Goal: Transaction & Acquisition: Purchase product/service

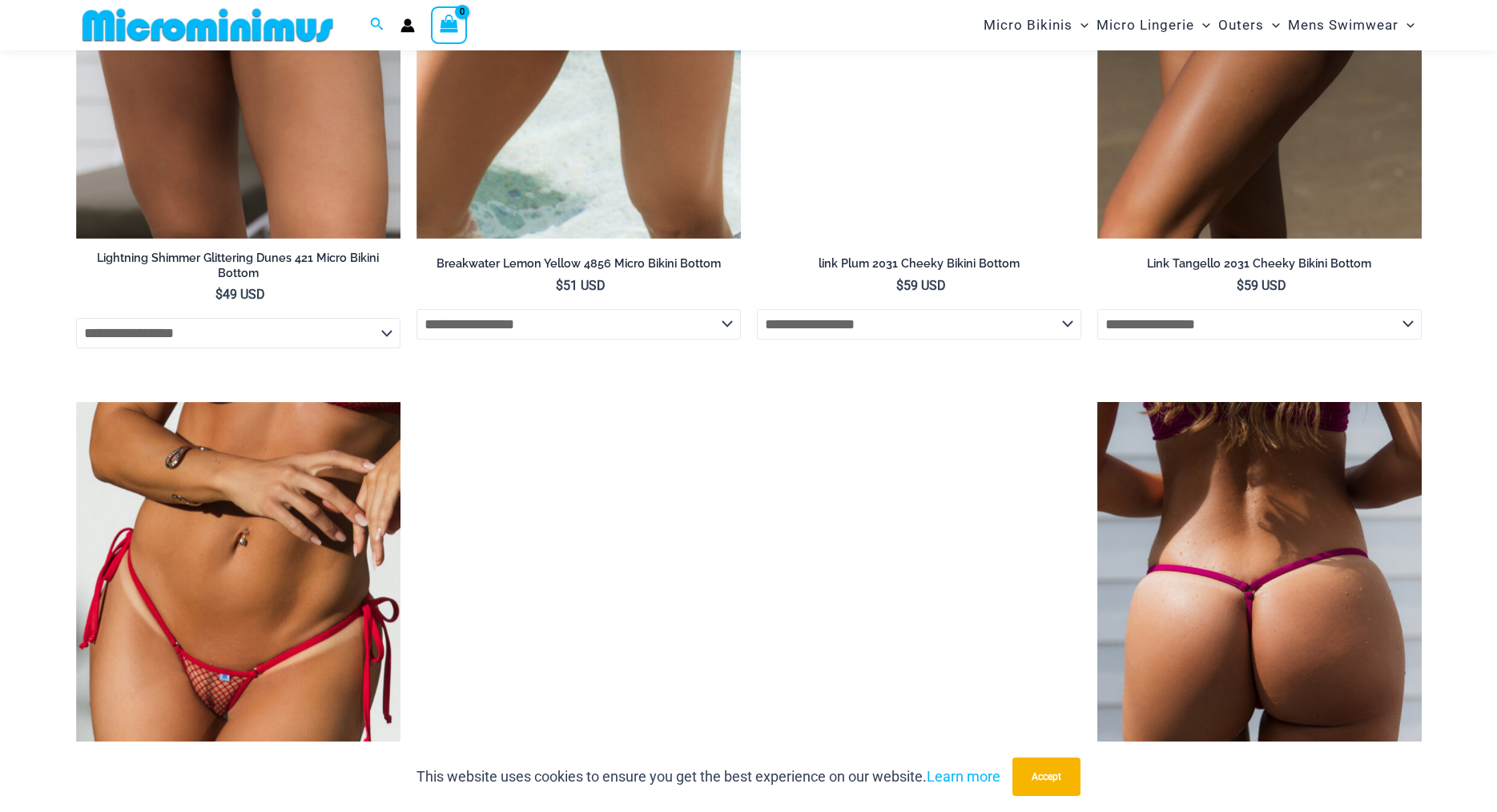
scroll to position [4464, 0]
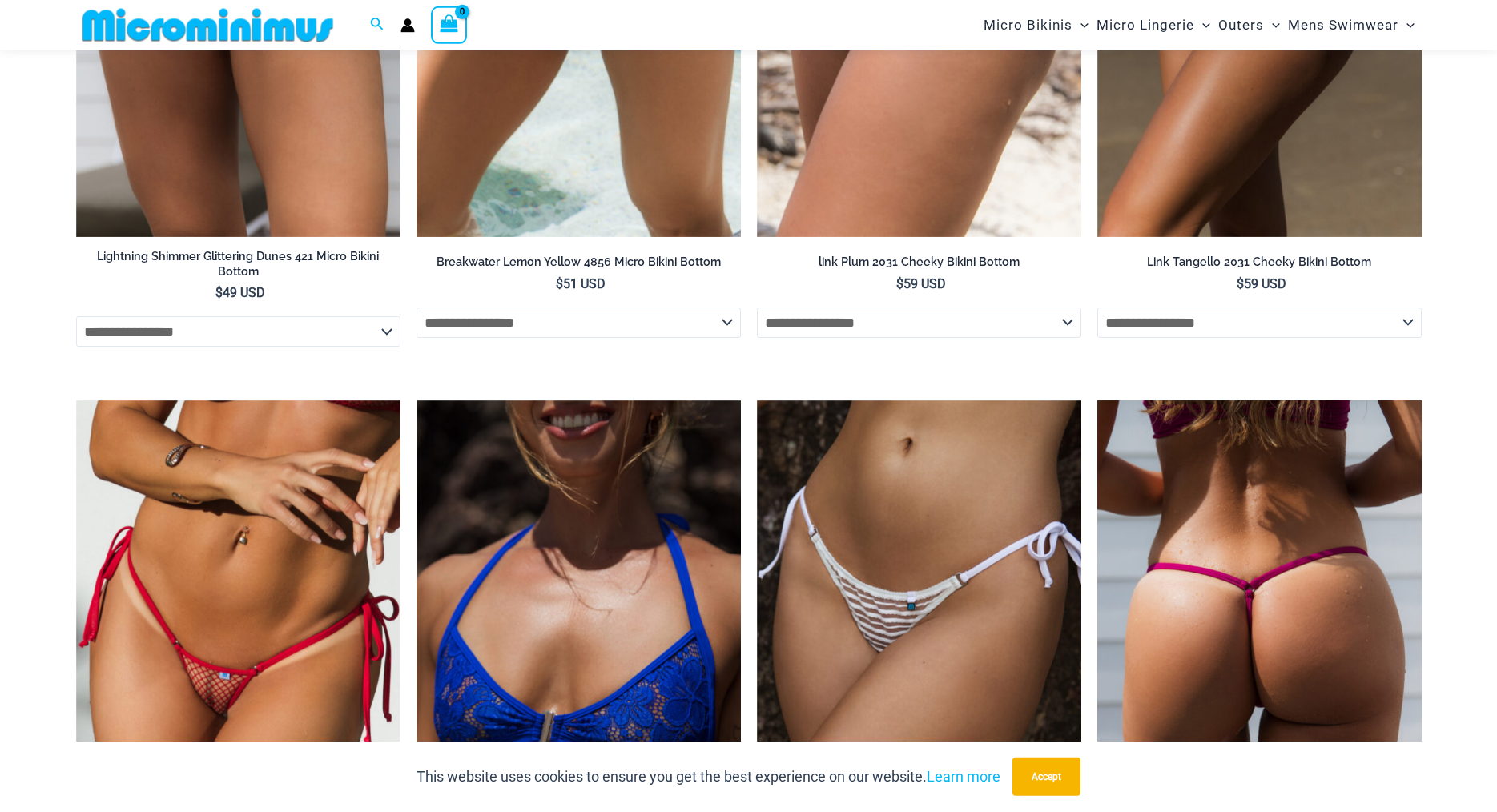
click at [1208, 497] on img at bounding box center [1260, 644] width 324 height 487
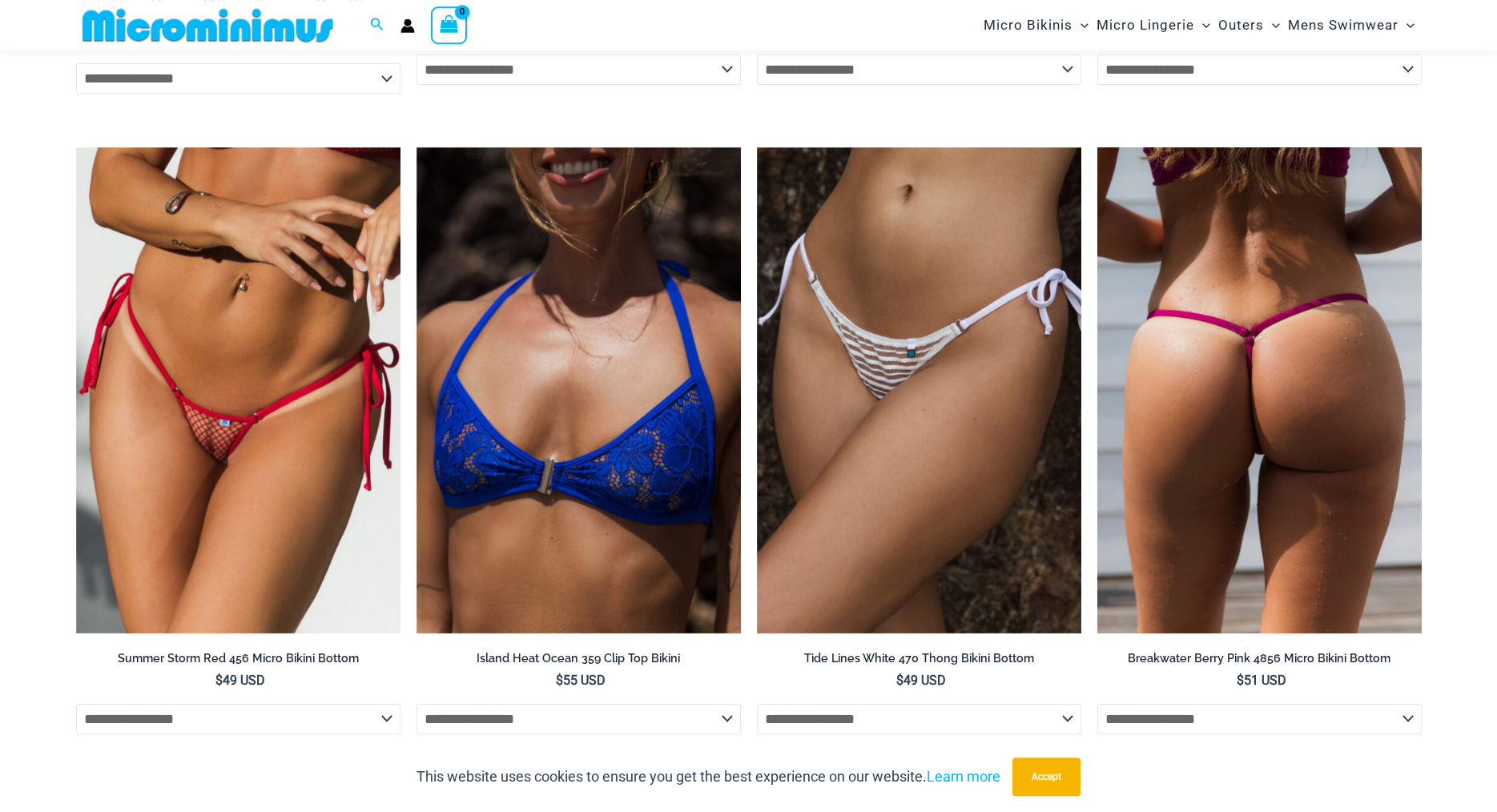
scroll to position [4716, 0]
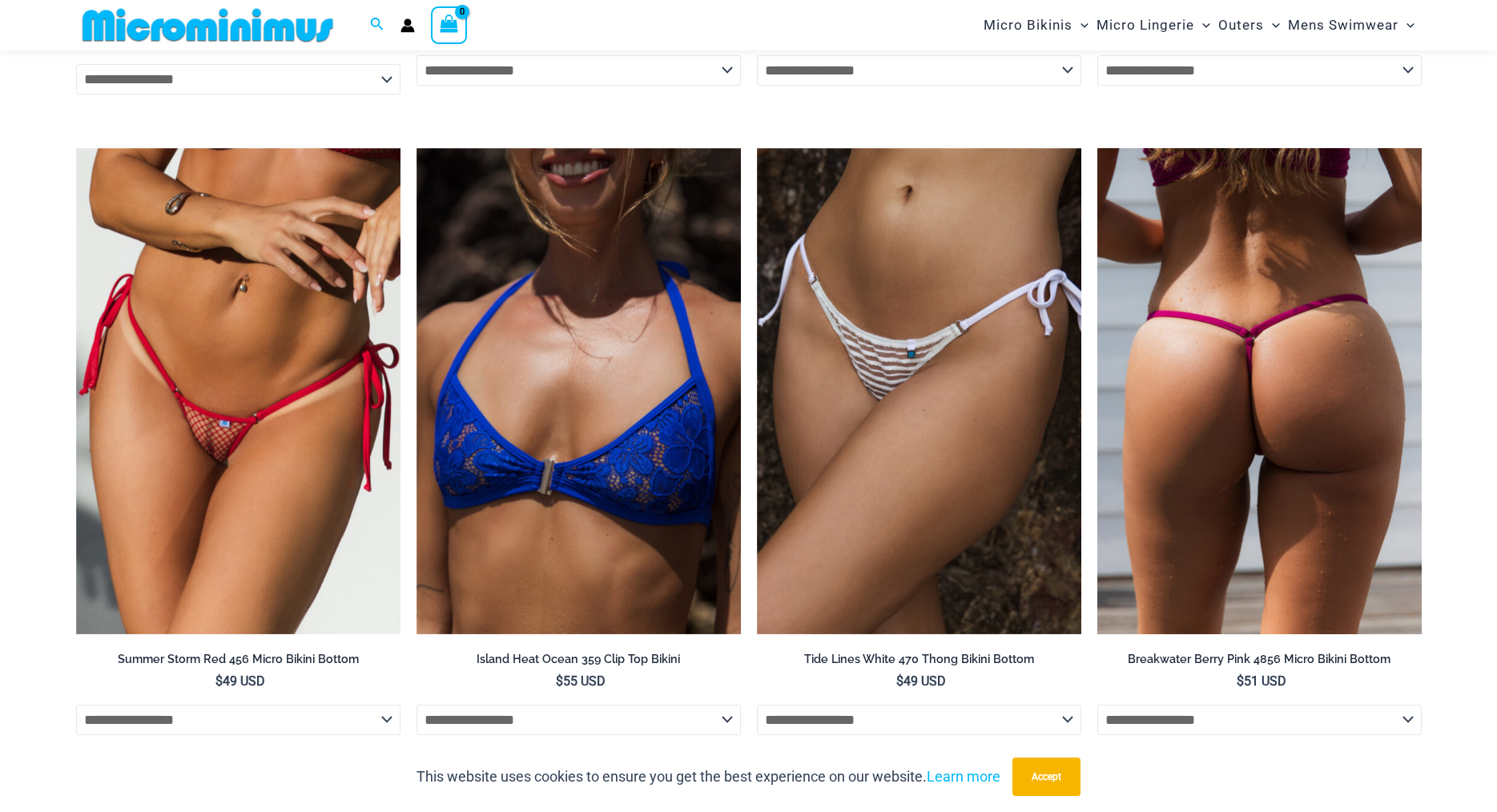
click at [1222, 368] on img at bounding box center [1260, 391] width 324 height 487
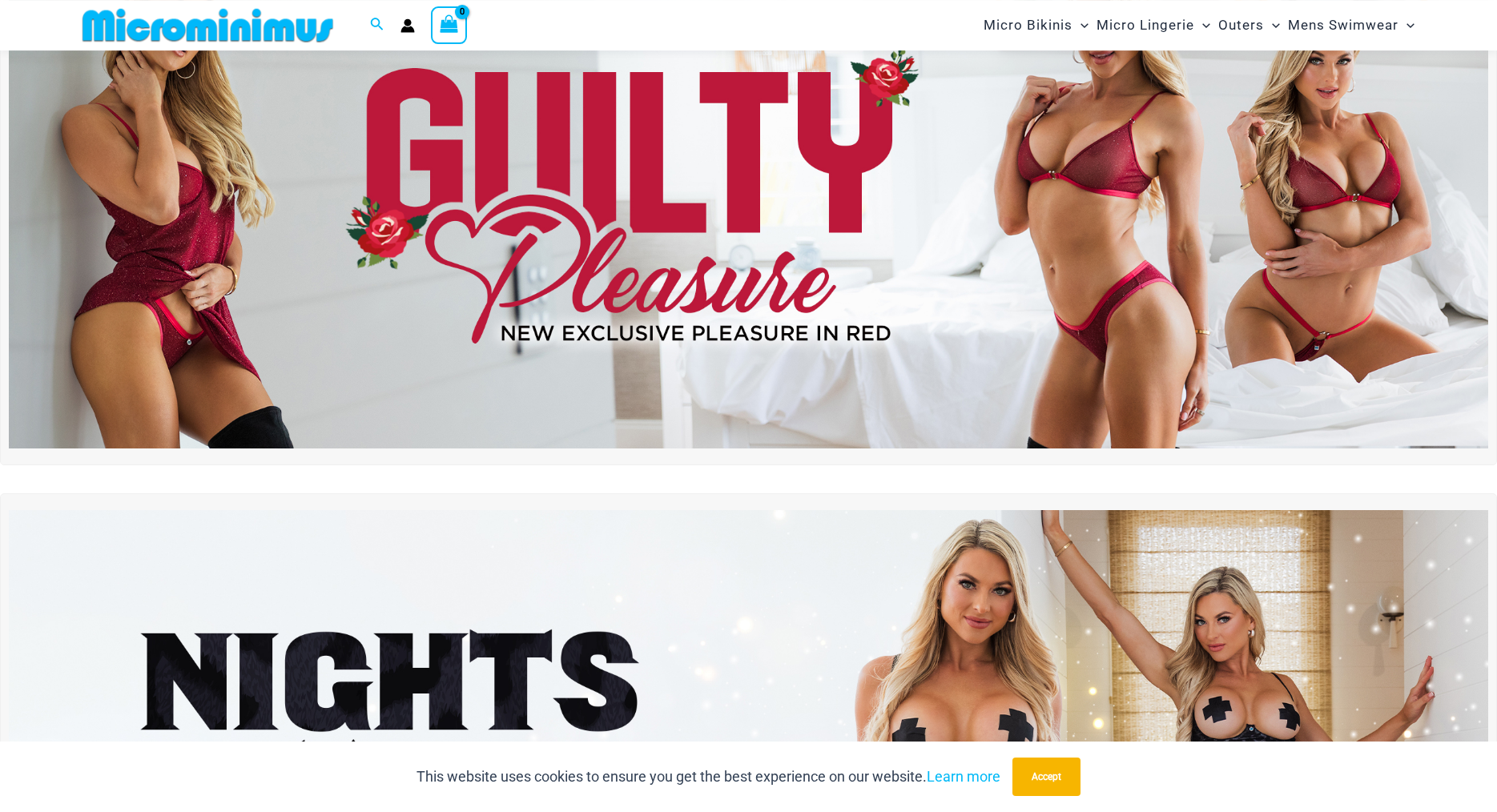
scroll to position [0, 0]
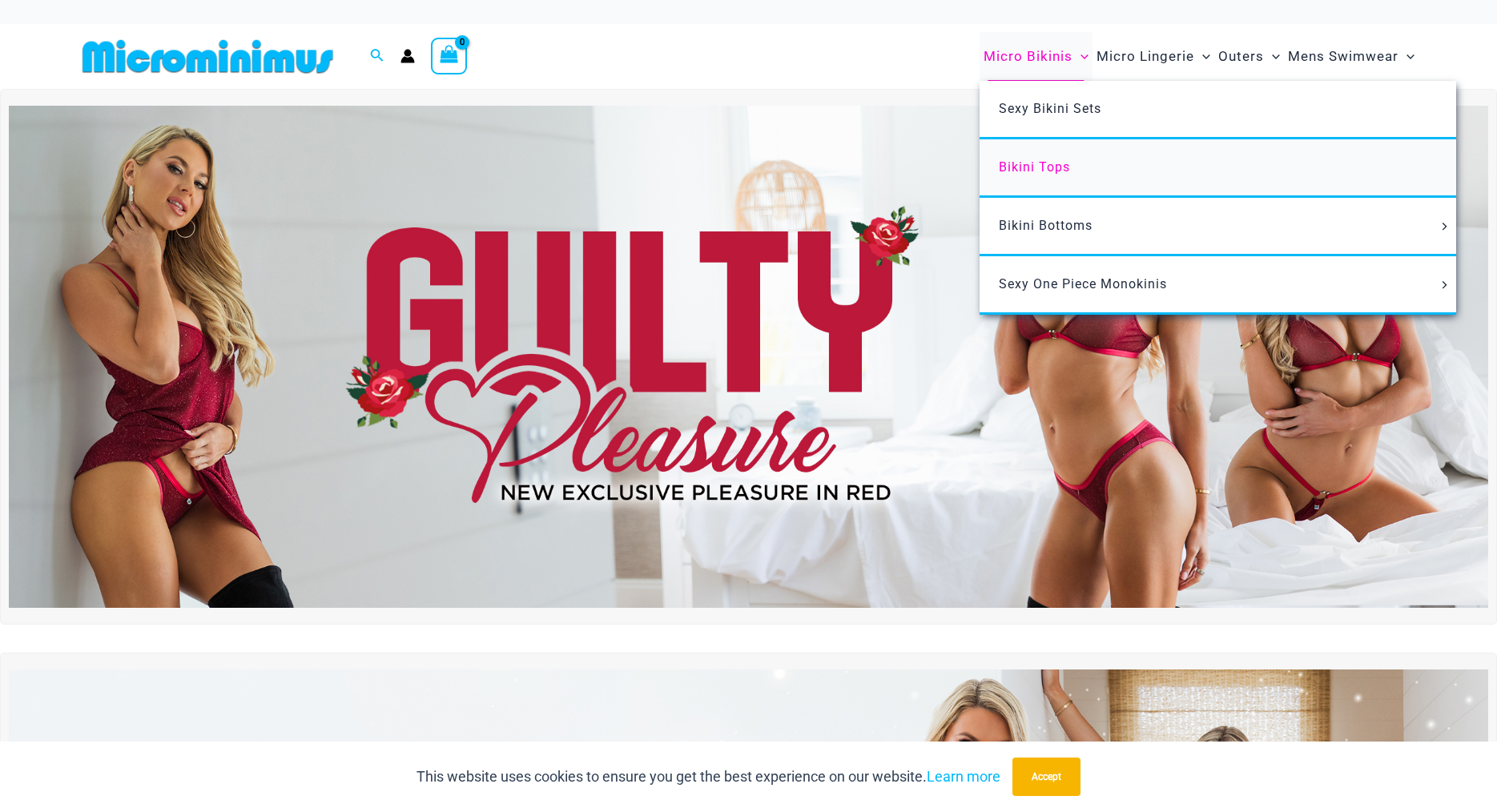
click at [1016, 171] on span "Bikini Tops" at bounding box center [1034, 166] width 71 height 15
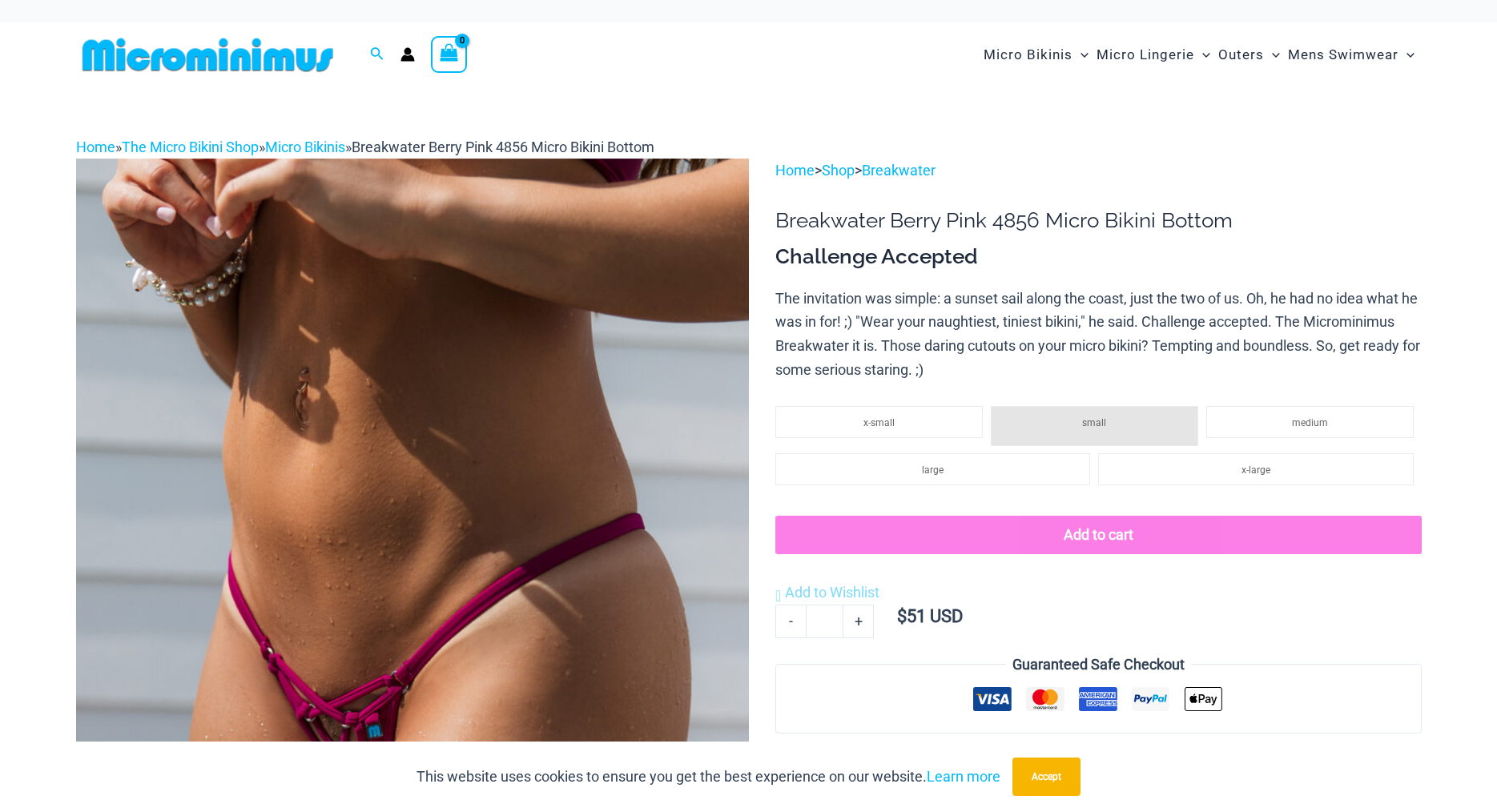
scroll to position [2, 0]
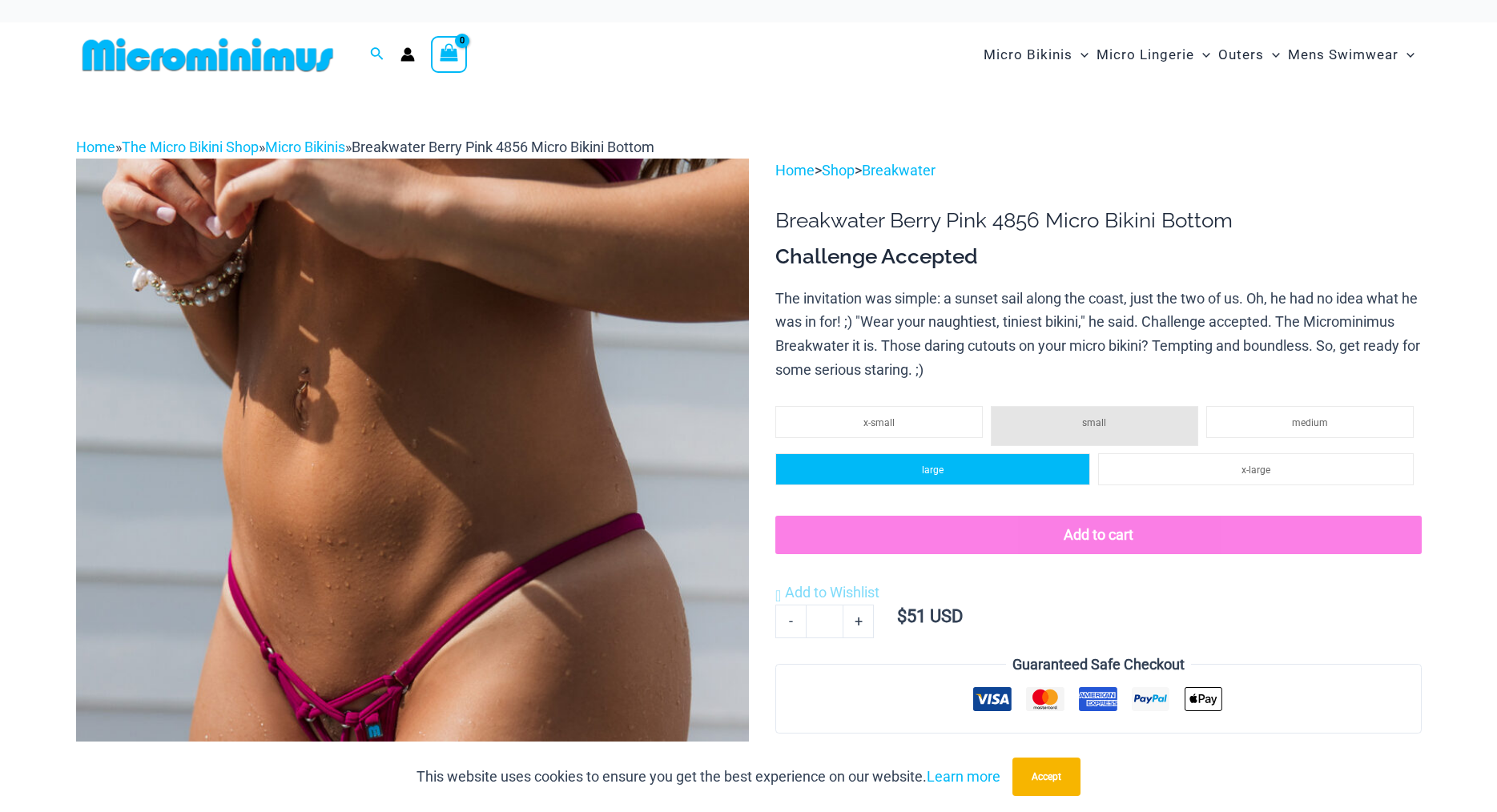
click at [1007, 472] on li "large" at bounding box center [932, 469] width 315 height 32
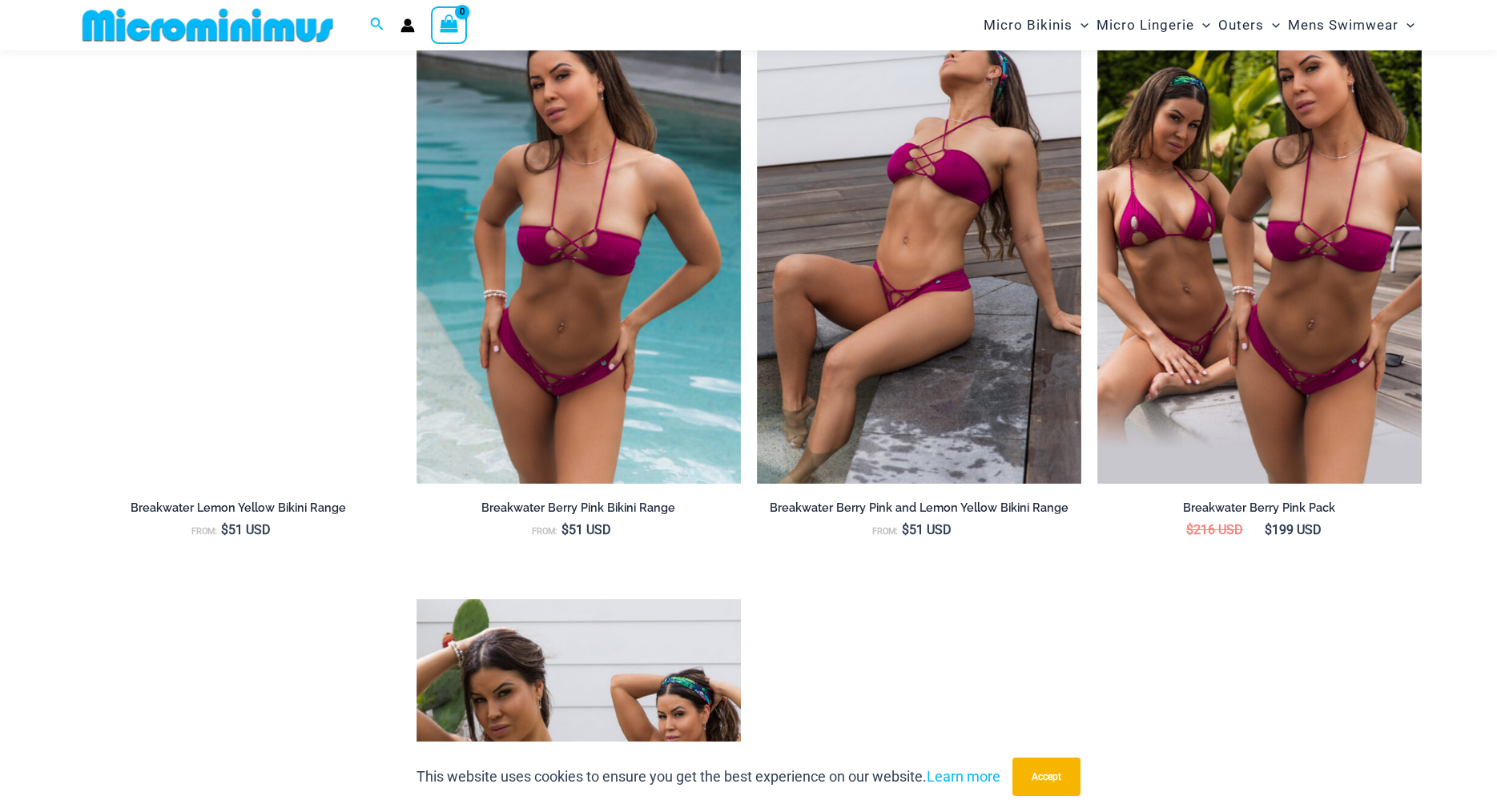
scroll to position [1903, 0]
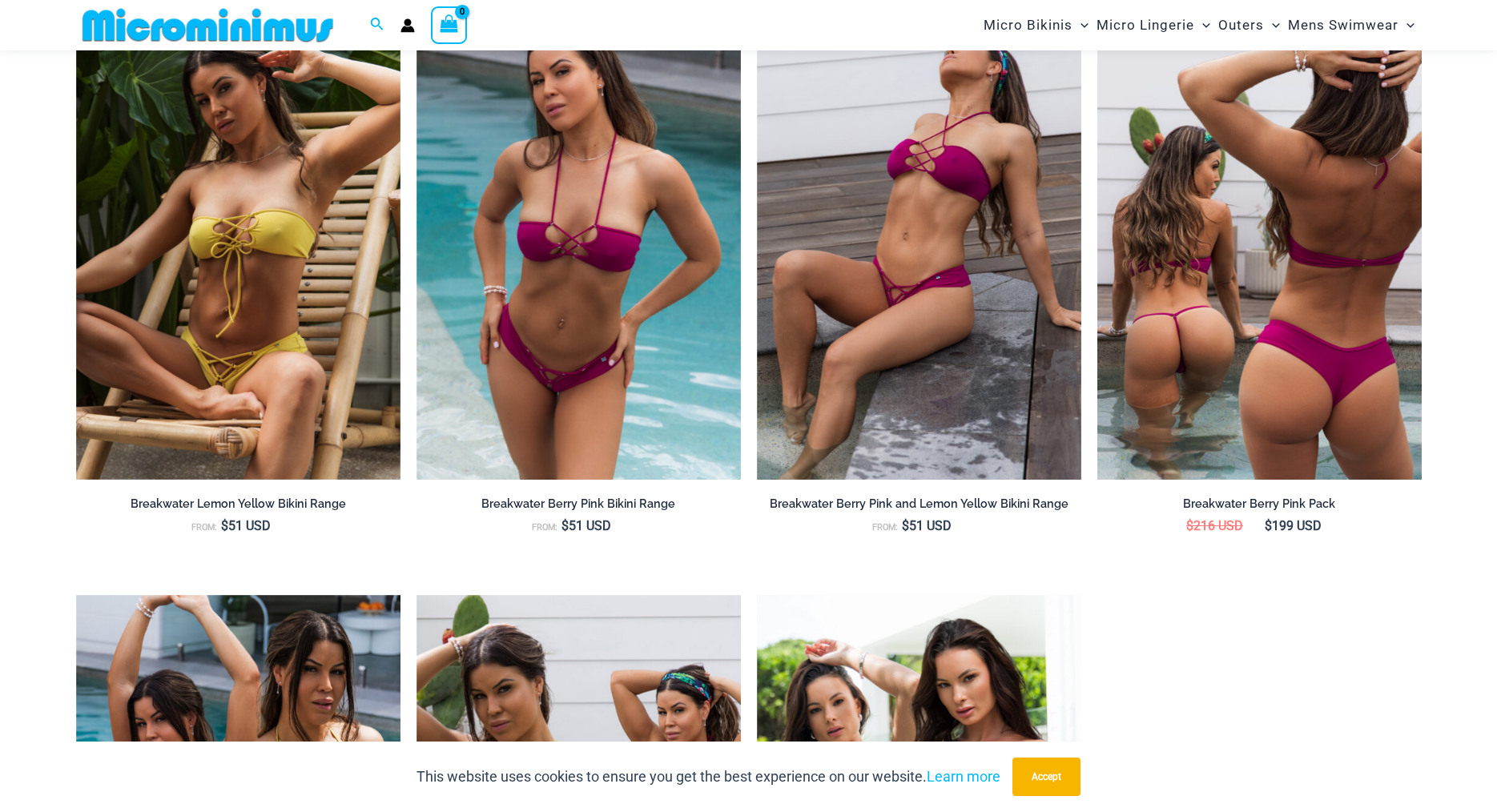
click at [1146, 257] on img at bounding box center [1260, 236] width 324 height 487
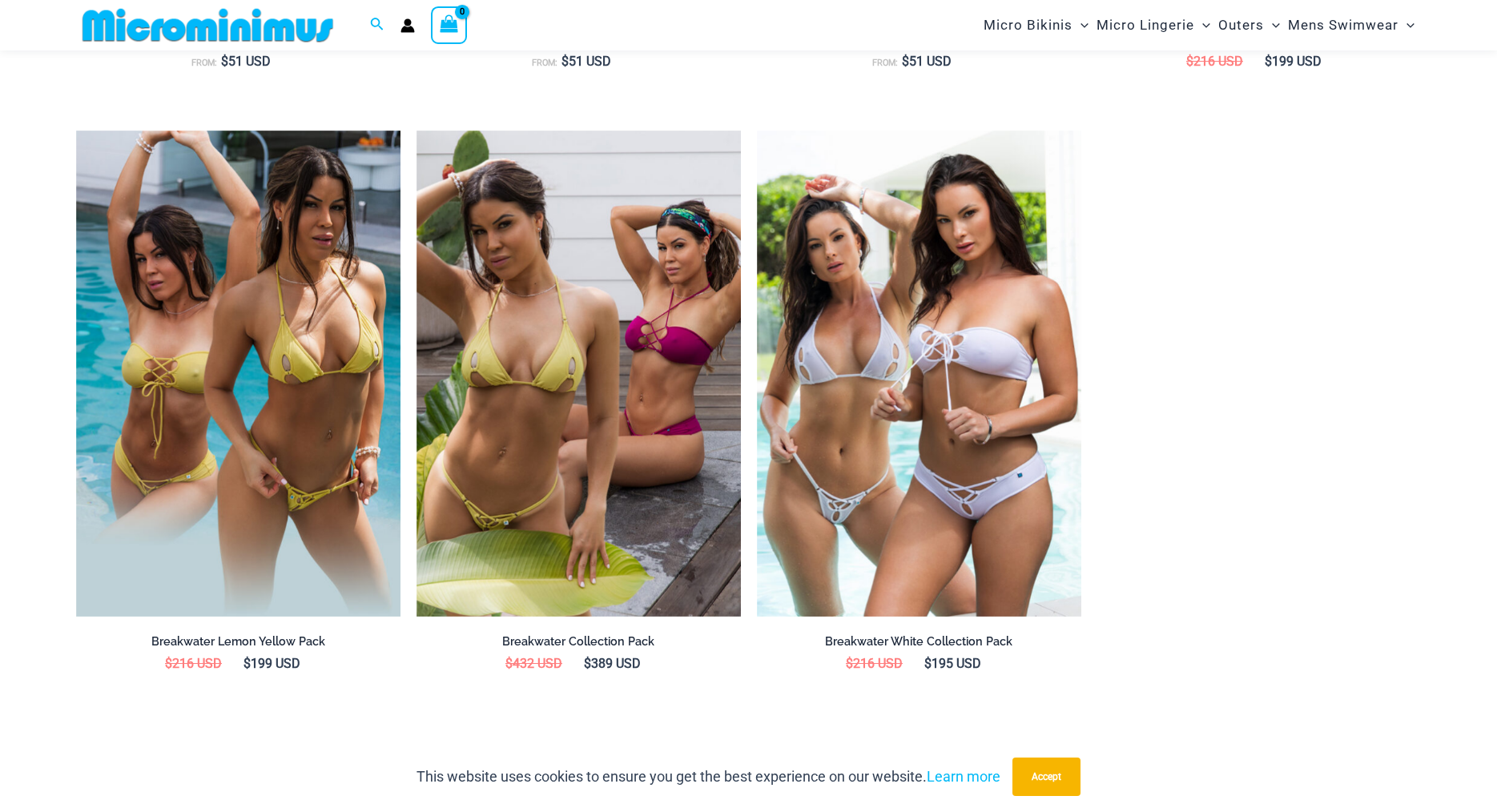
scroll to position [2369, 0]
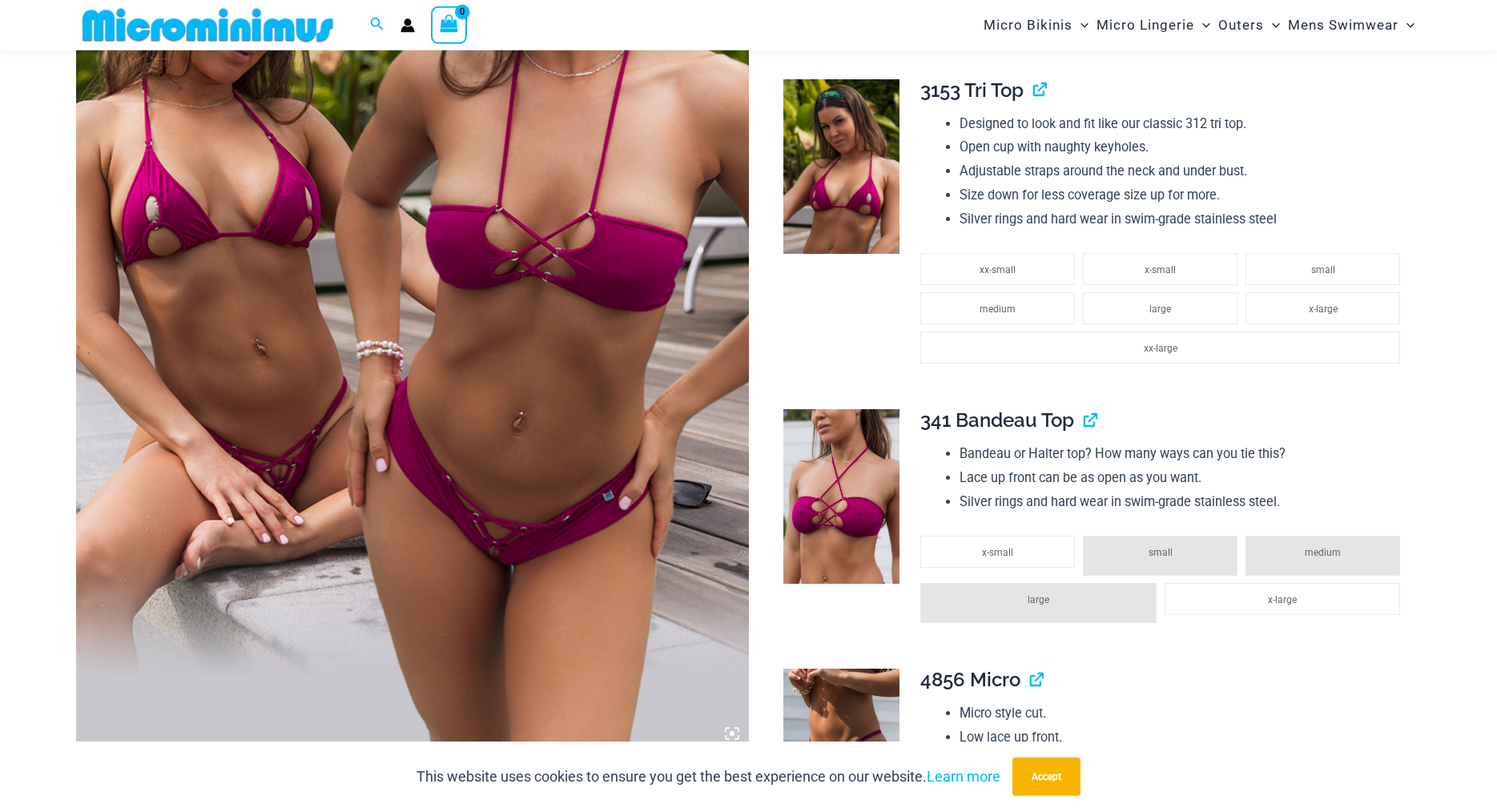
scroll to position [405, 0]
click at [1014, 552] on li "x-small" at bounding box center [997, 552] width 155 height 32
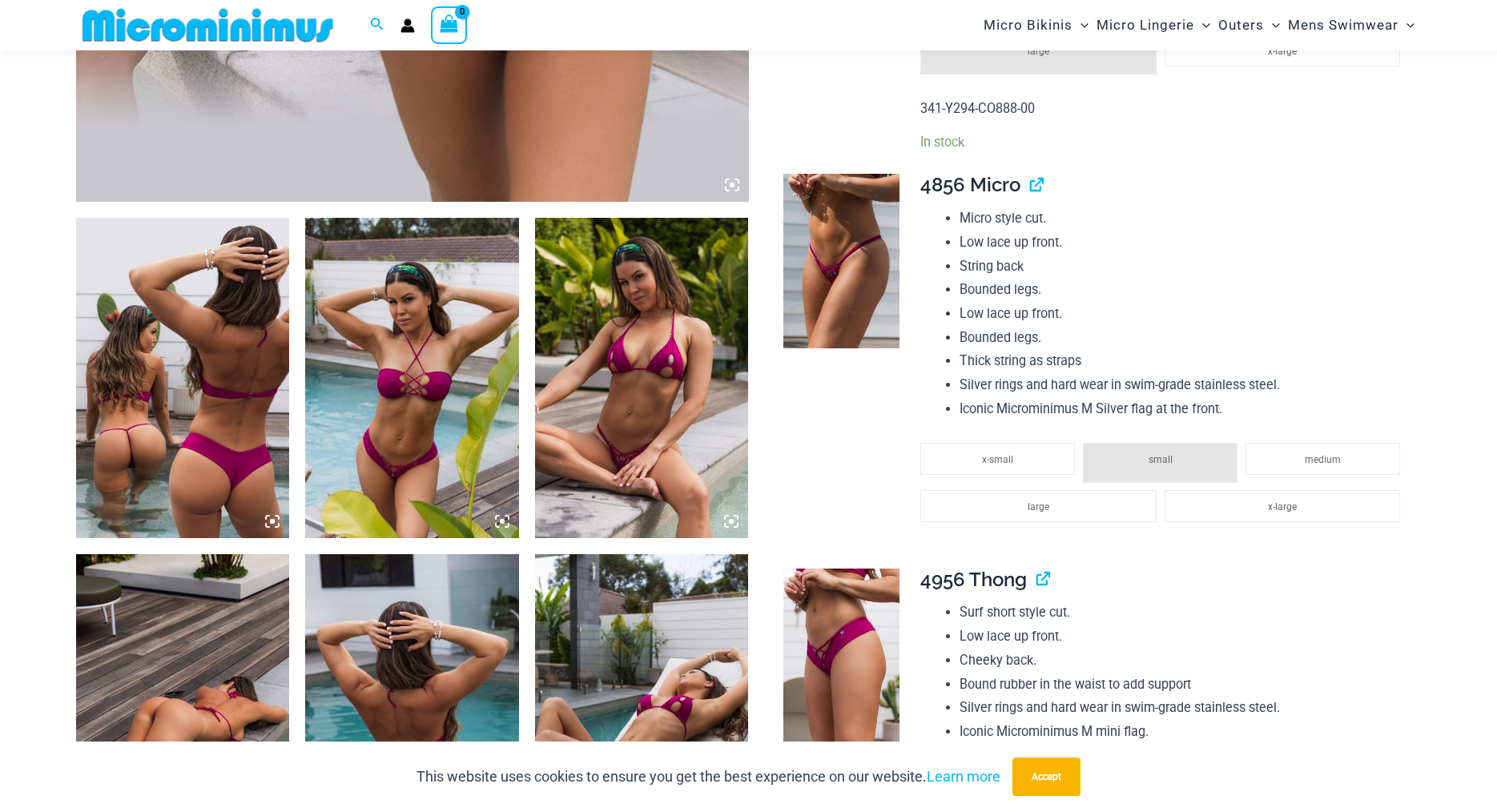
scroll to position [953, 0]
click at [1049, 514] on span "large" at bounding box center [1039, 507] width 22 height 11
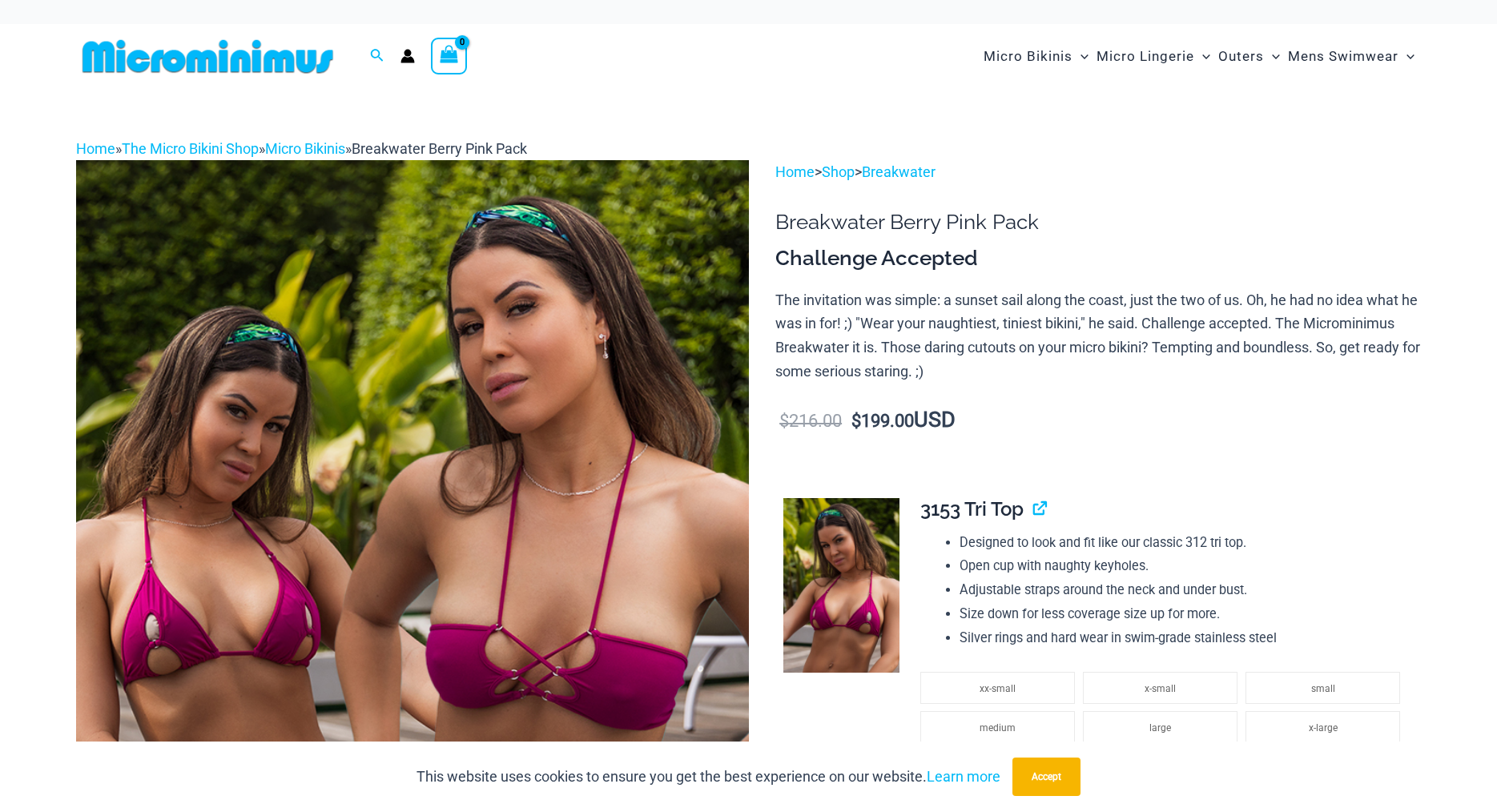
scroll to position [5, 0]
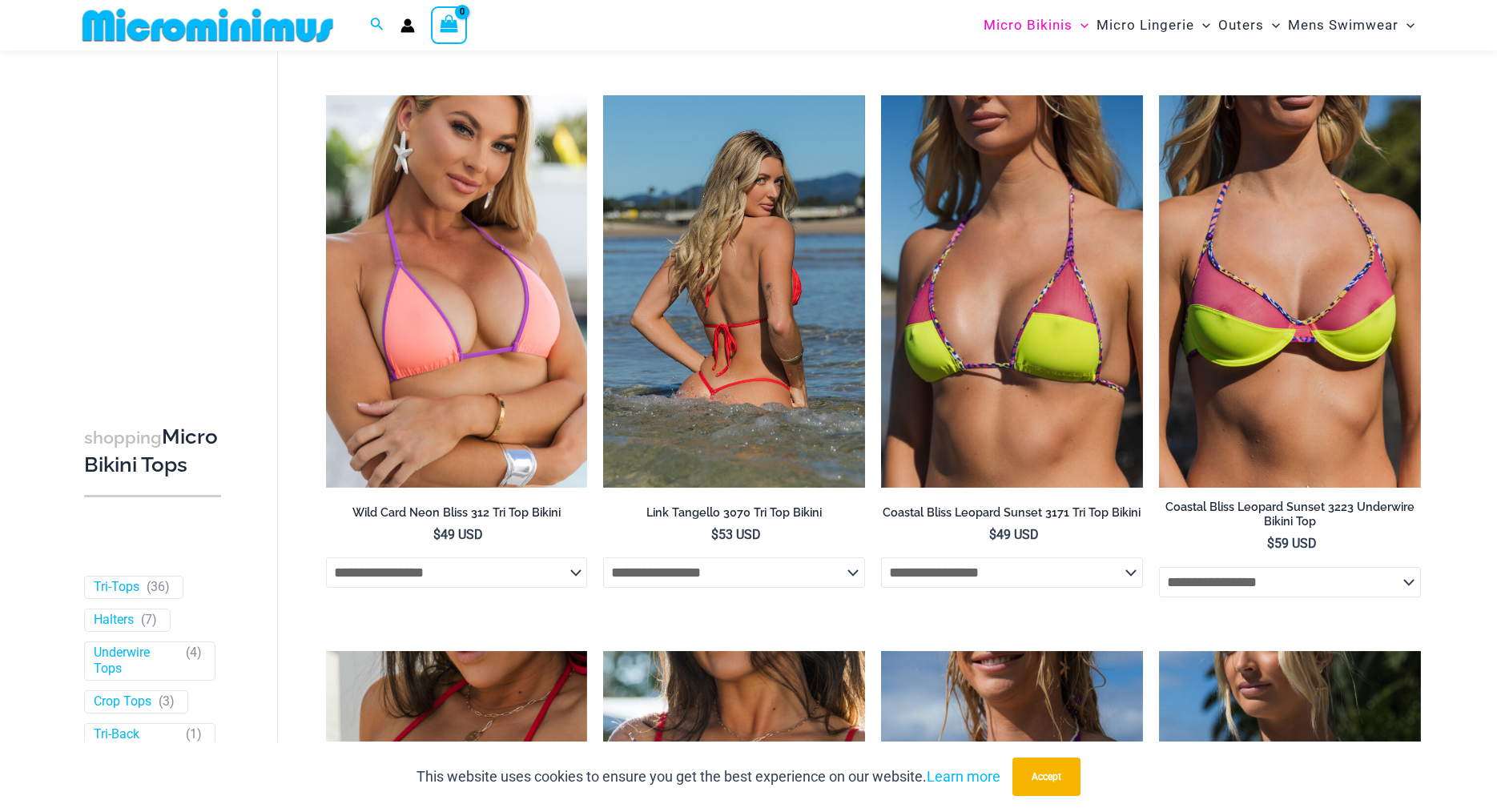
scroll to position [530, 0]
click at [742, 274] on img at bounding box center [734, 292] width 262 height 393
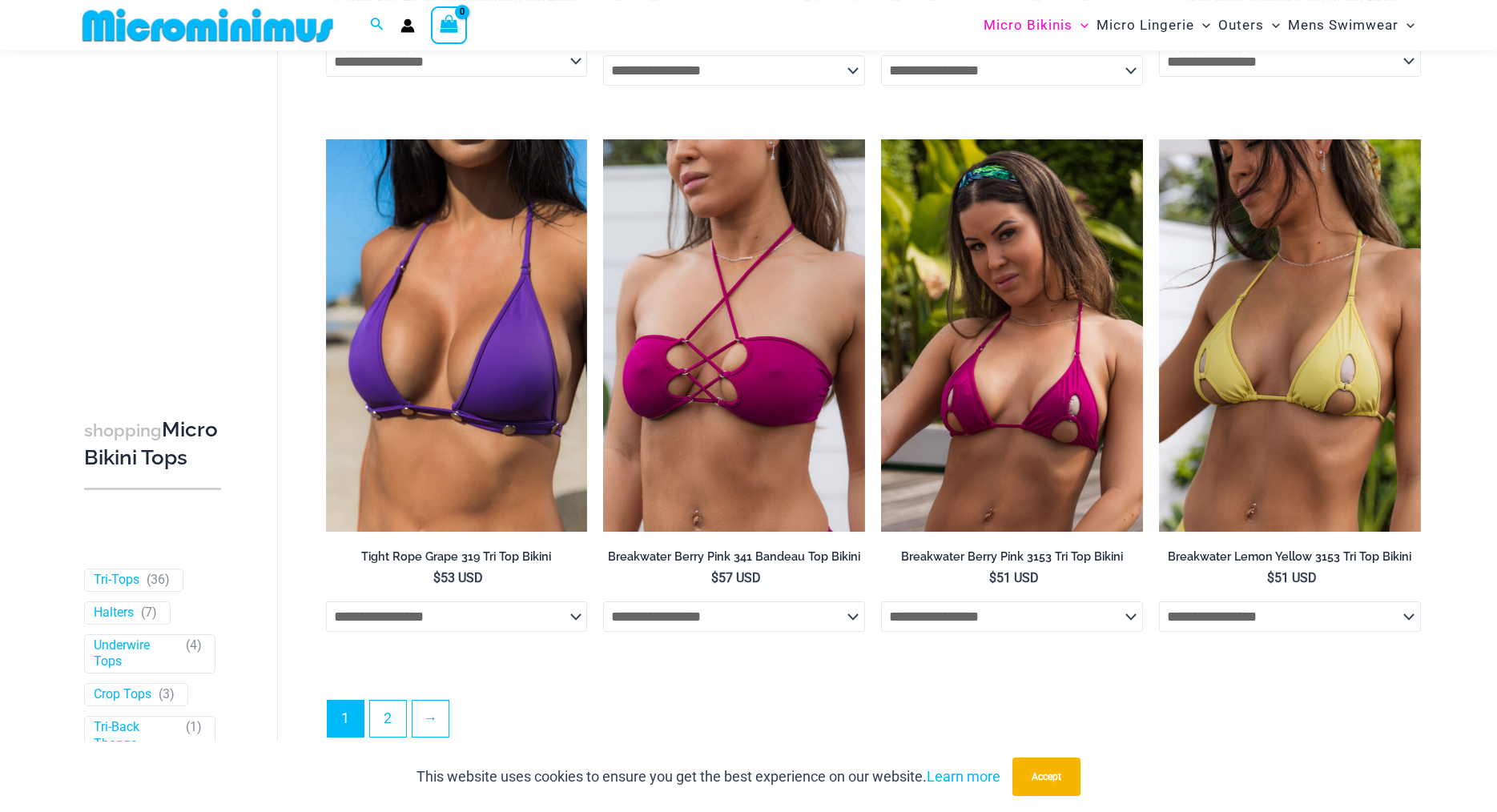
scroll to position [4360, 0]
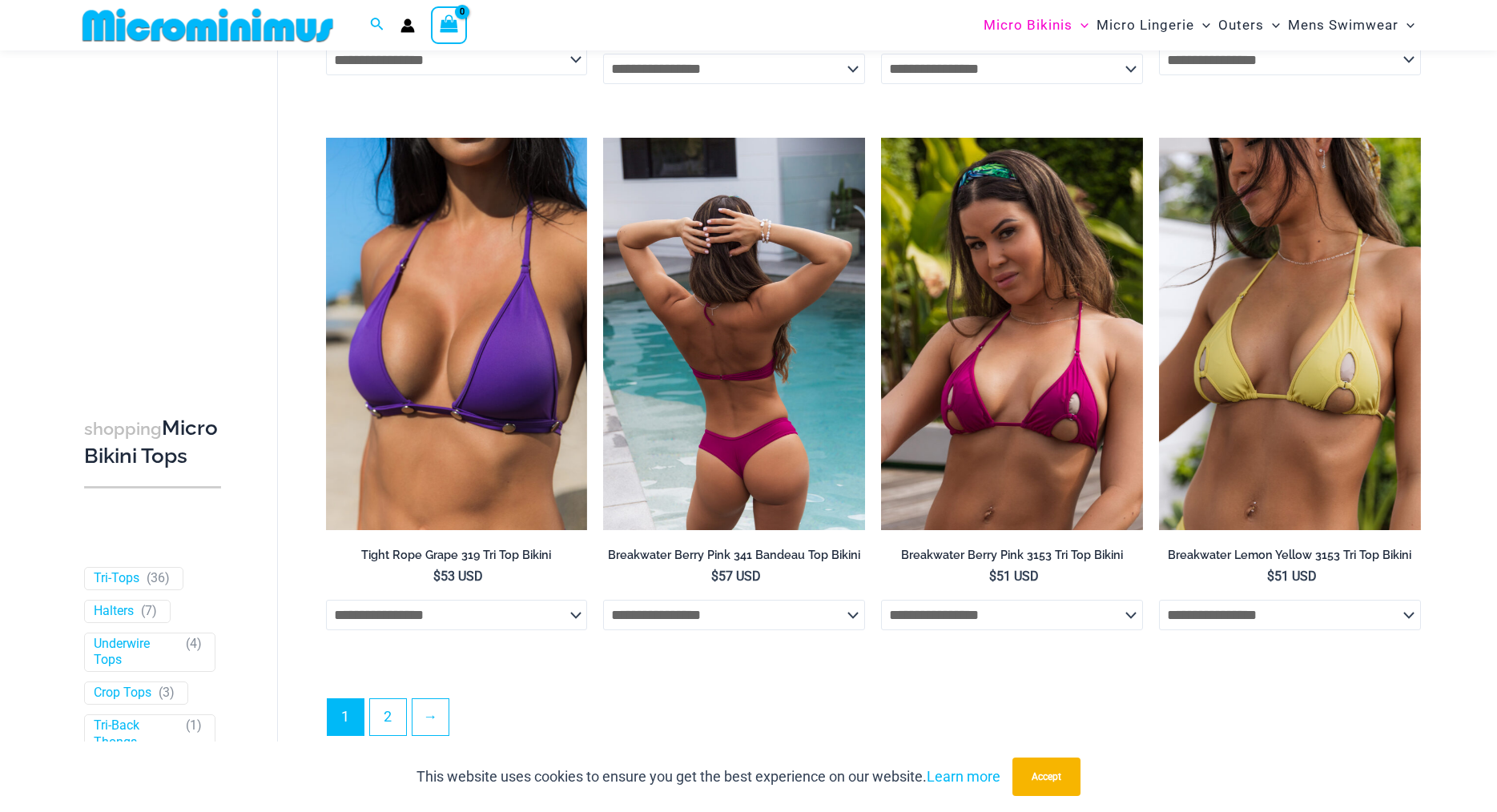
click at [719, 381] on img at bounding box center [734, 334] width 262 height 393
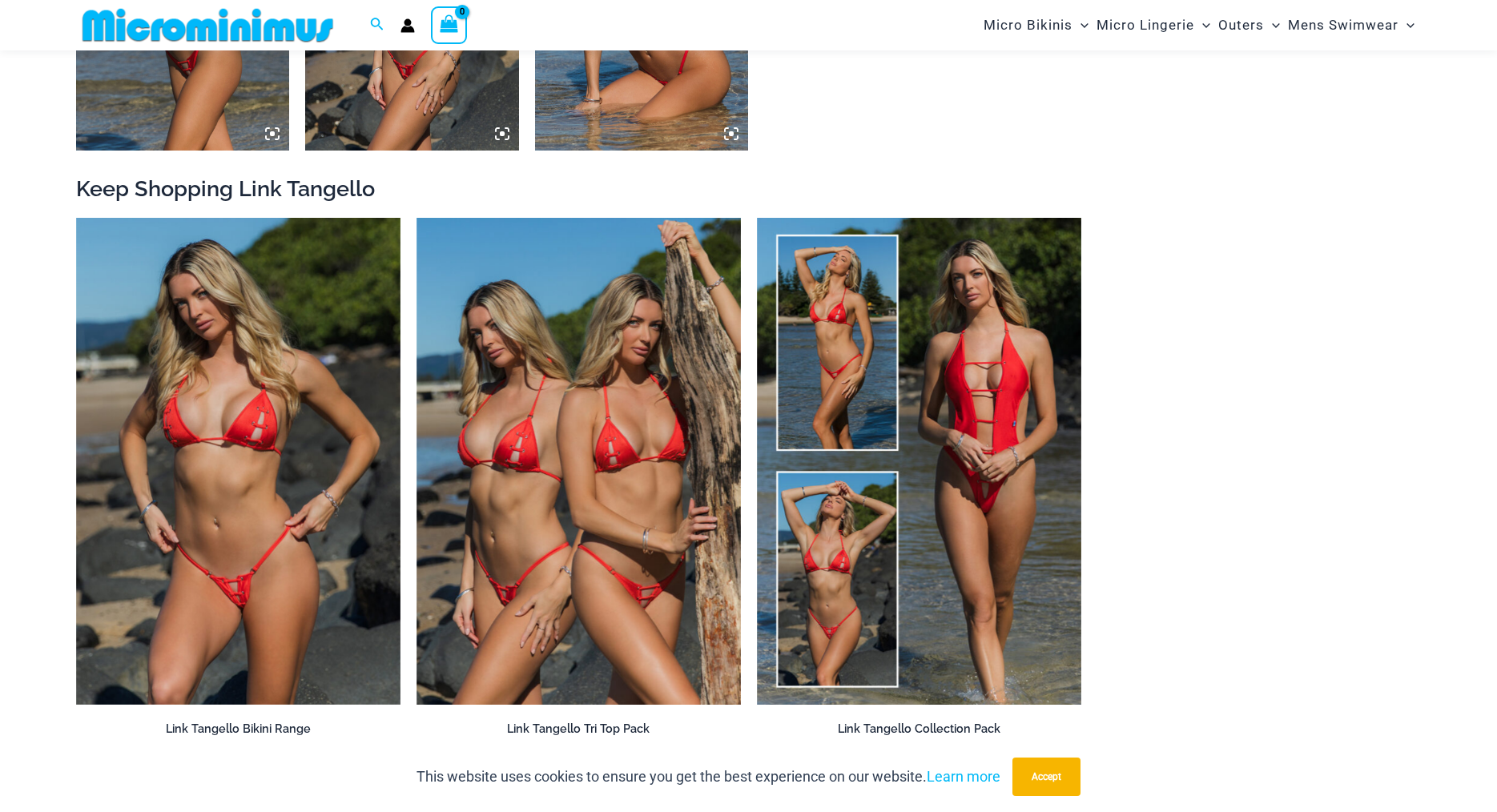
scroll to position [2016, 0]
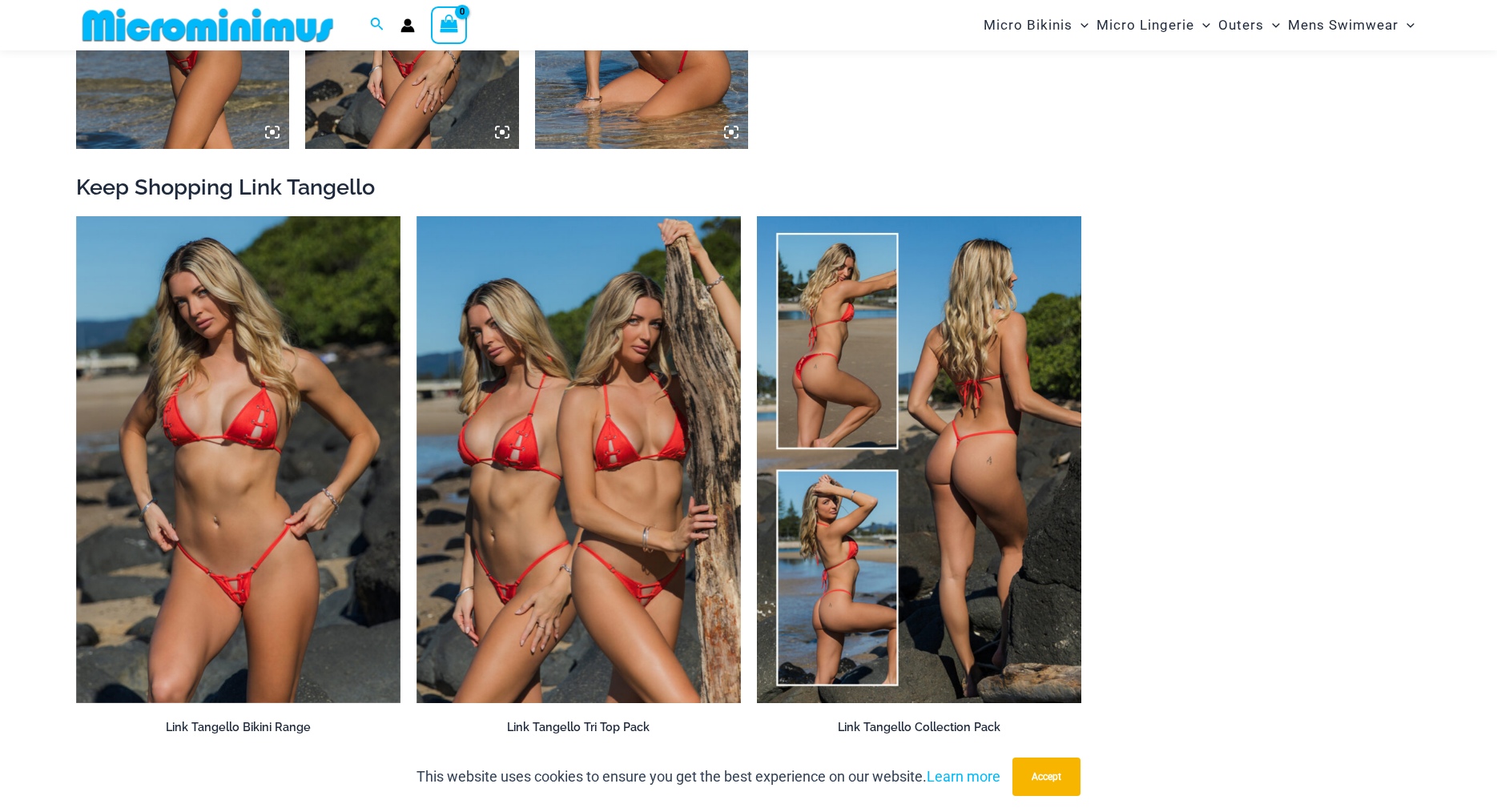
click at [1007, 449] on img at bounding box center [919, 459] width 324 height 487
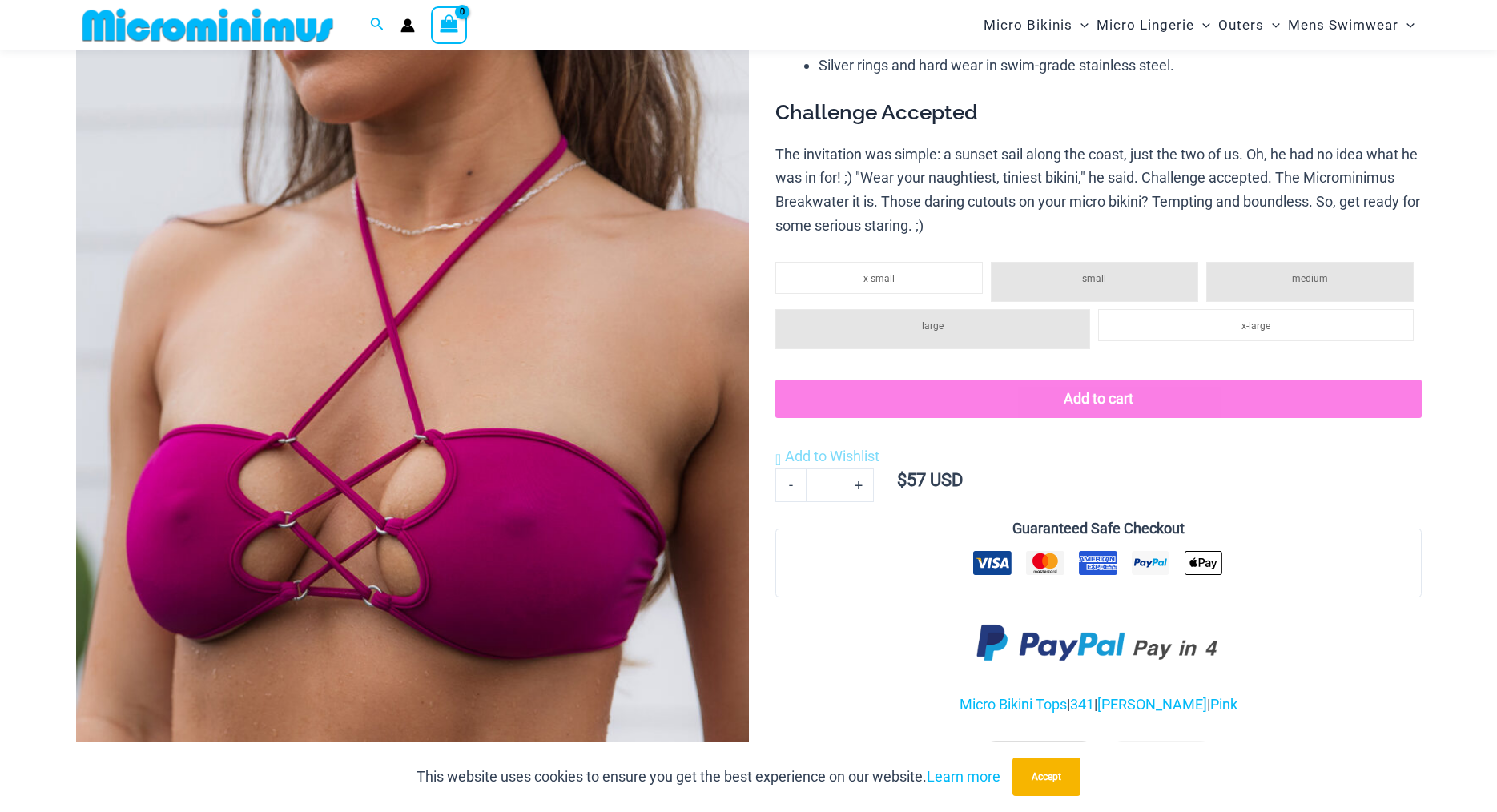
scroll to position [225, 0]
click at [850, 287] on li "x-small" at bounding box center [878, 277] width 207 height 32
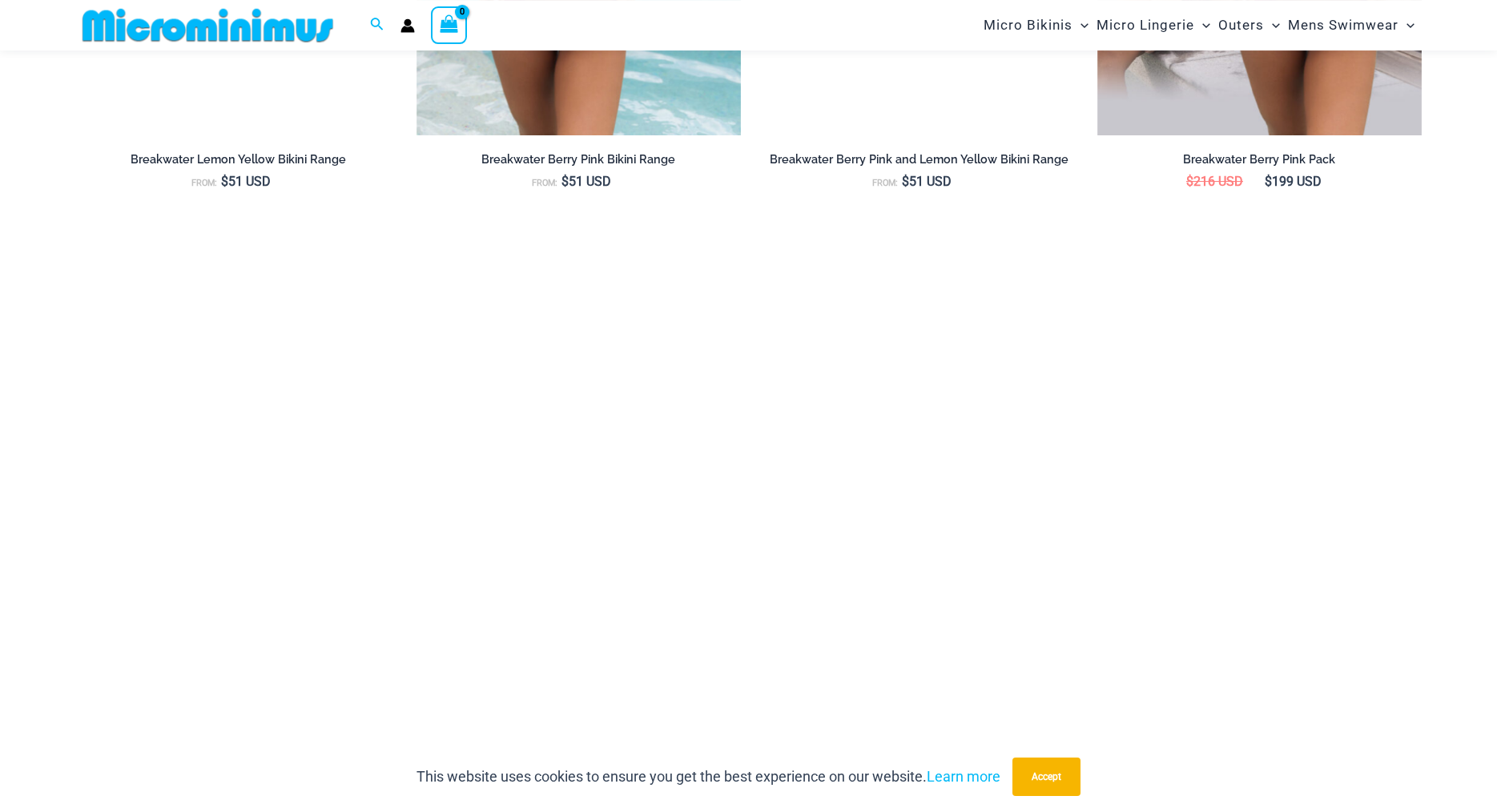
scroll to position [2355, 0]
